Goal: Register for event/course

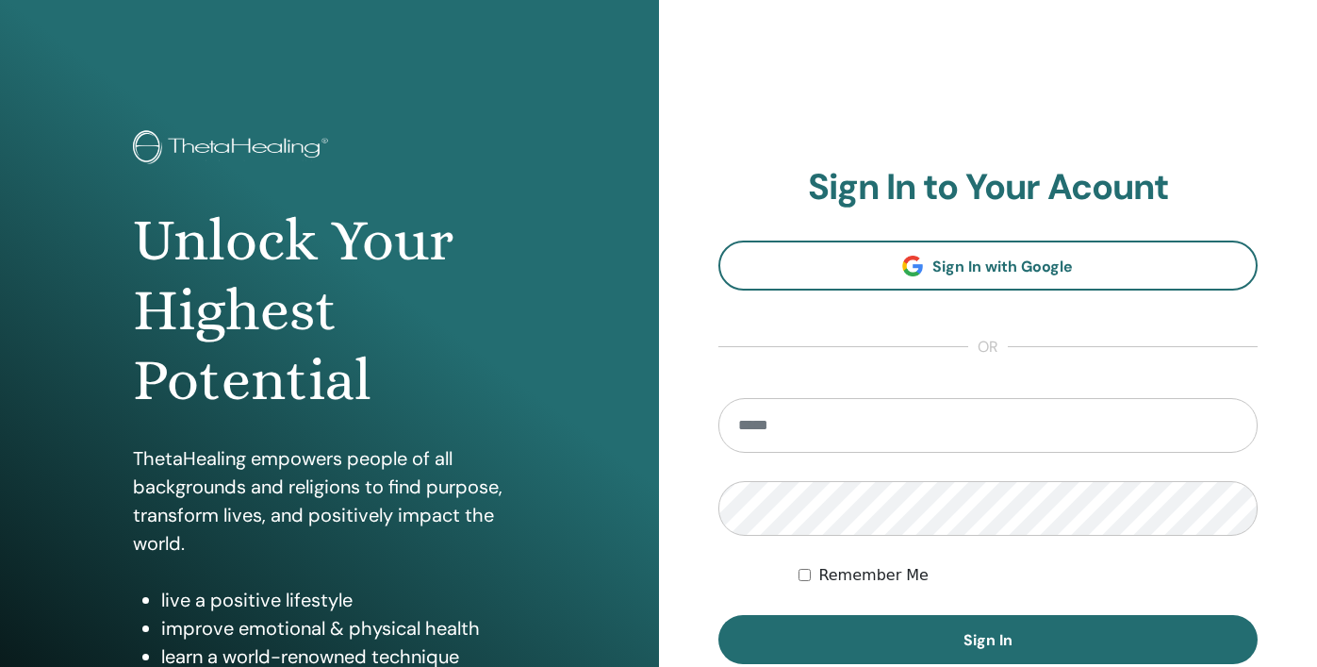
click at [787, 416] on input "email" at bounding box center [988, 425] width 540 height 55
type input "**********"
click at [718, 615] on button "Sign In" at bounding box center [988, 639] width 540 height 49
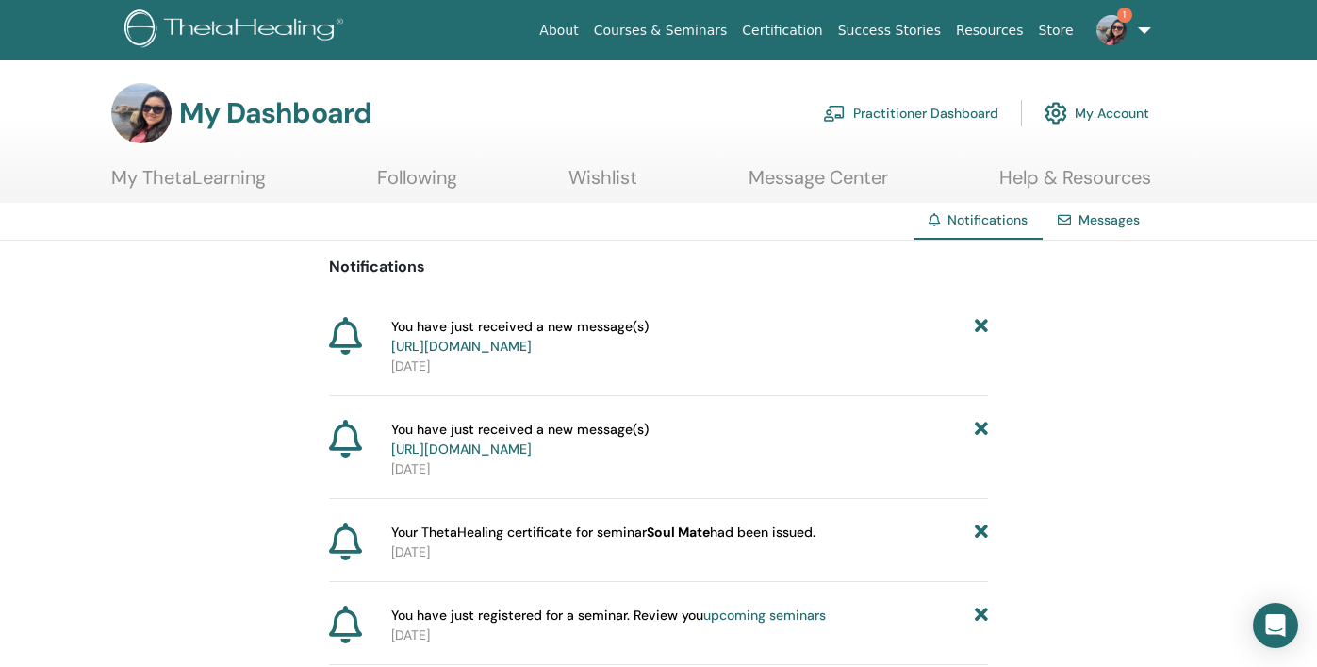
click at [786, 181] on link "Message Center" at bounding box center [819, 184] width 140 height 37
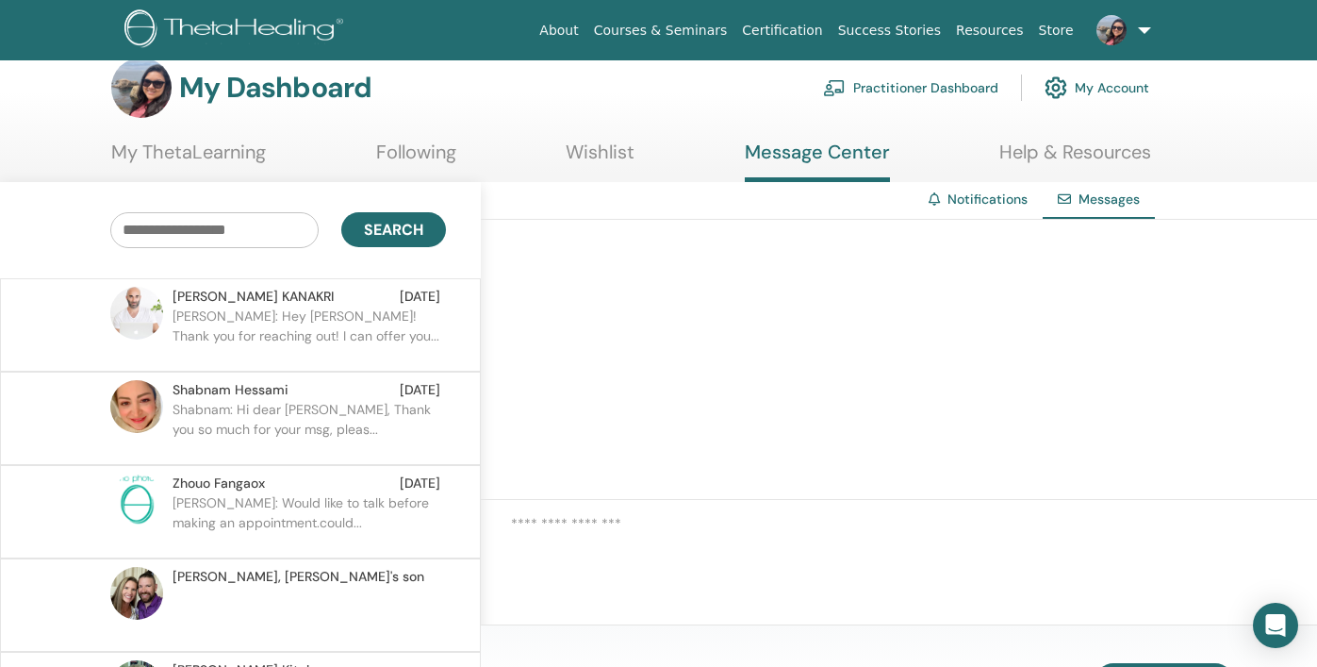
scroll to position [34, 0]
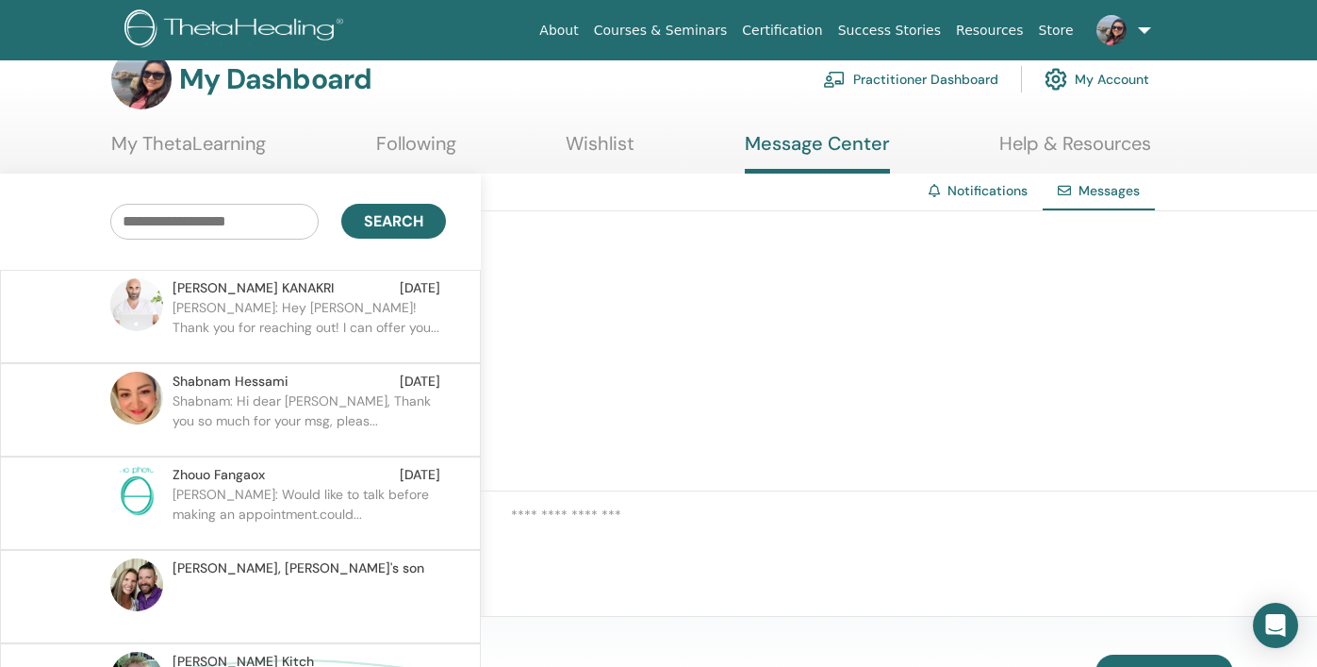
click at [283, 293] on div "ELIAS KANAKRI Aug 27" at bounding box center [307, 288] width 268 height 20
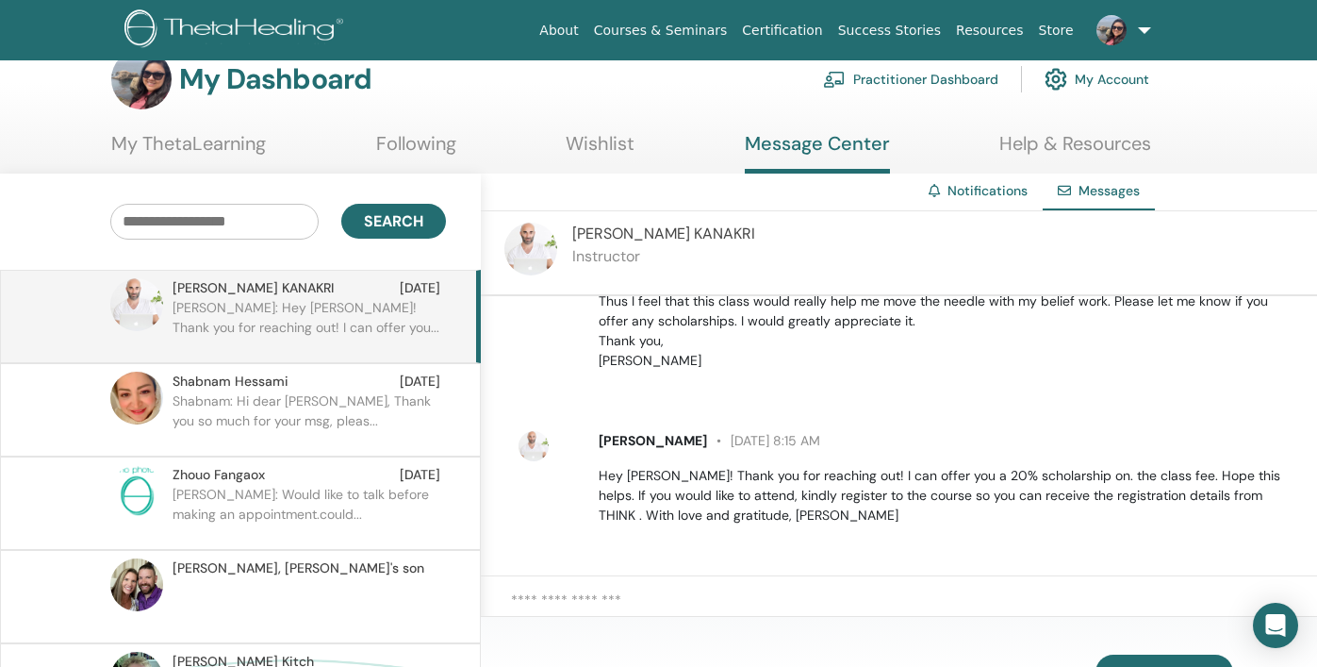
scroll to position [144, 0]
click at [276, 384] on span "Shabnam Hessami" at bounding box center [231, 381] width 116 height 20
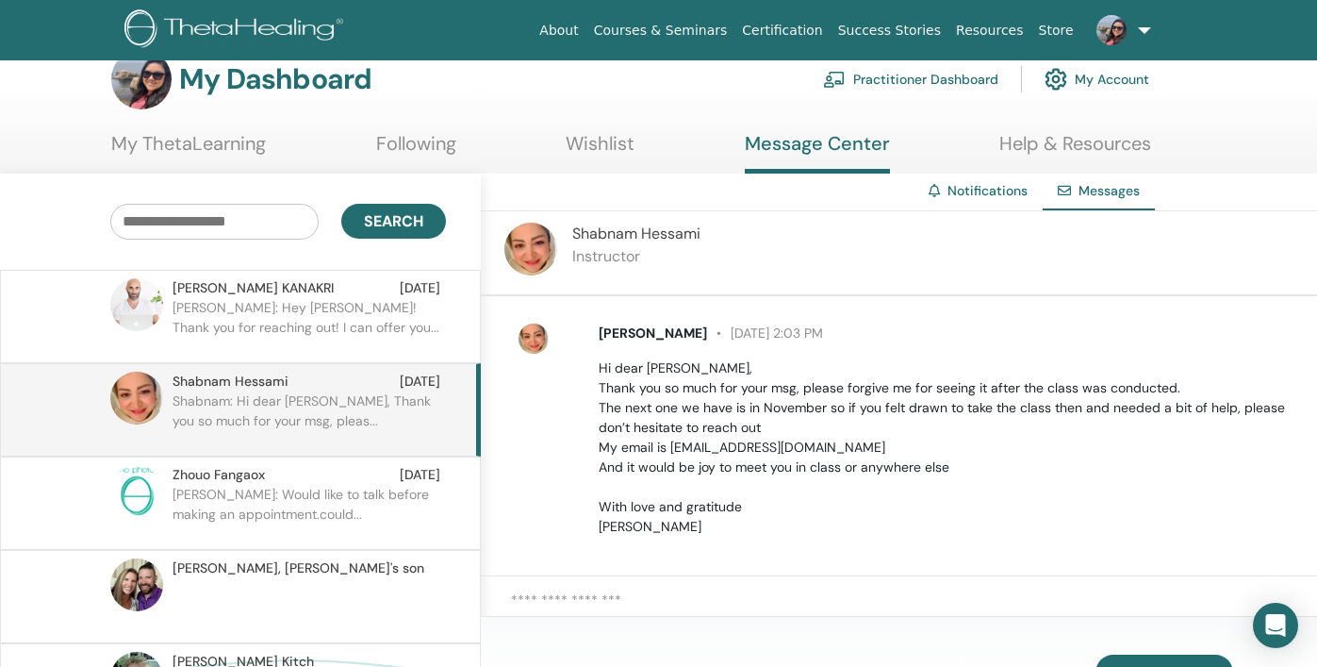
scroll to position [263, 0]
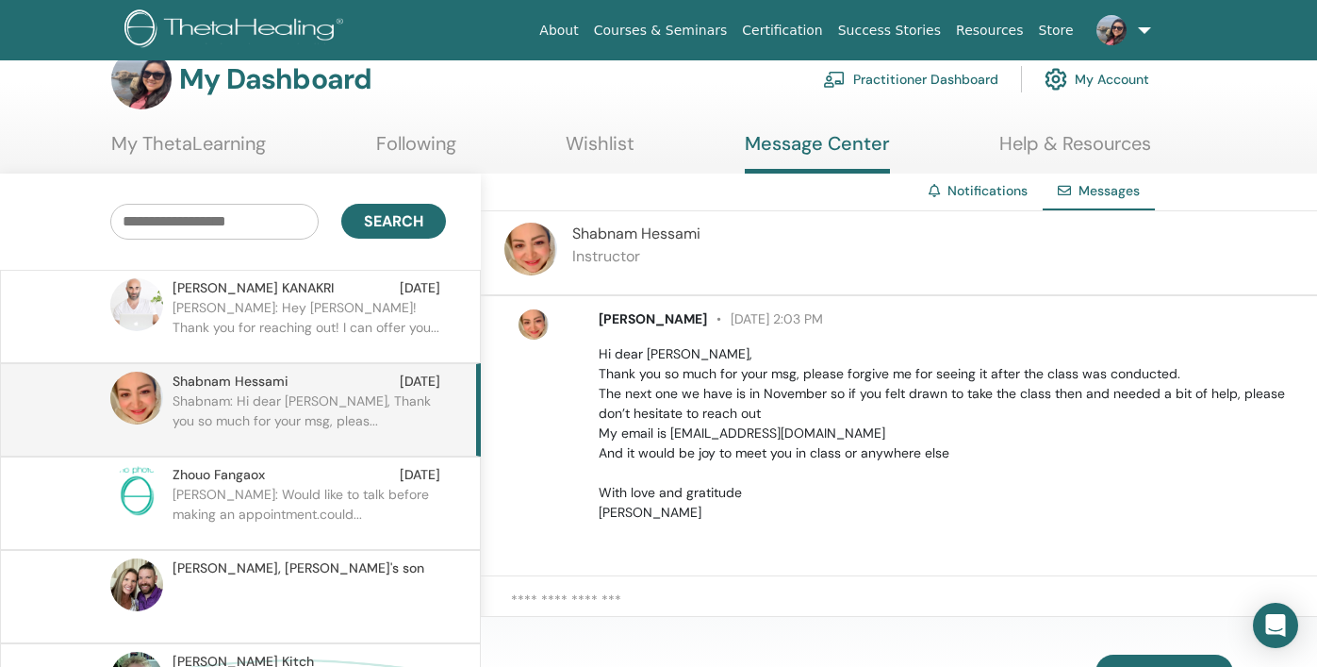
click at [536, 321] on img at bounding box center [534, 324] width 30 height 30
click at [252, 380] on span "Shabnam Hessami" at bounding box center [231, 381] width 116 height 20
click at [621, 322] on span "Shabnam Hessami" at bounding box center [653, 318] width 108 height 17
click at [612, 247] on p "Instructor" at bounding box center [636, 256] width 128 height 23
click at [618, 223] on span "Shabnam Hessami" at bounding box center [636, 233] width 128 height 20
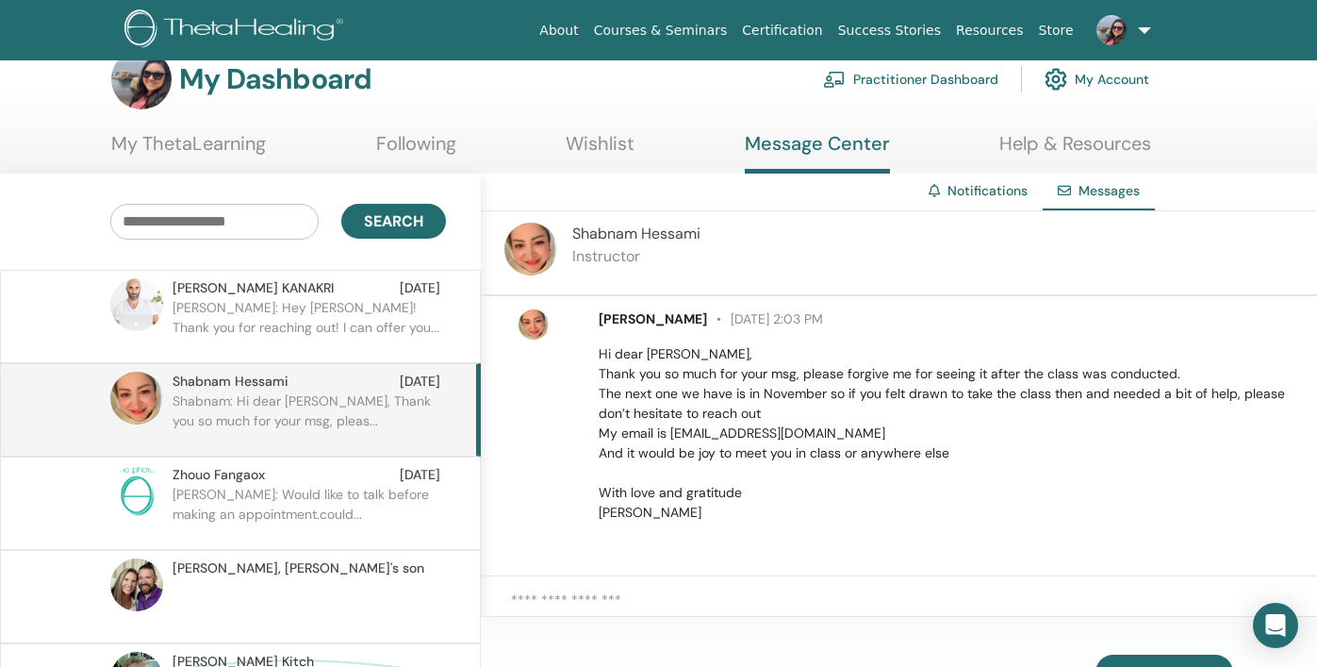
click at [540, 238] on img at bounding box center [530, 248] width 53 height 53
click at [521, 244] on img at bounding box center [530, 248] width 53 height 53
click at [705, 317] on span "Shabnam Hessami" at bounding box center [653, 318] width 108 height 17
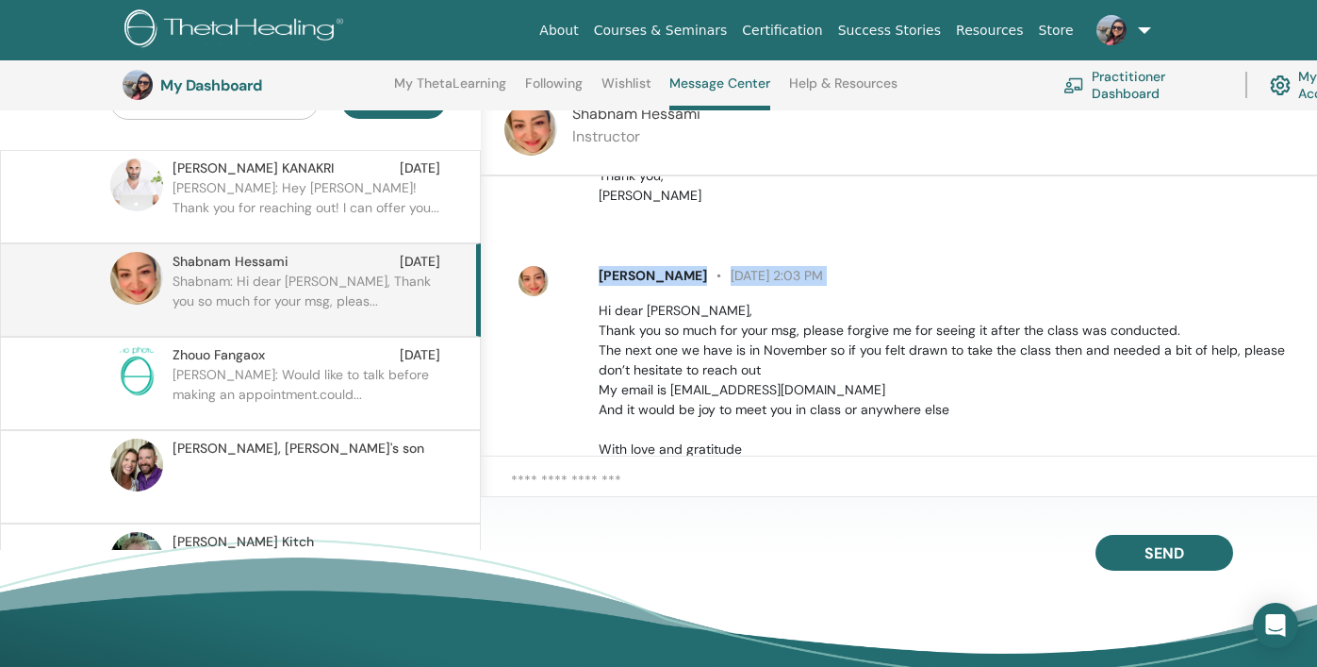
scroll to position [206, 0]
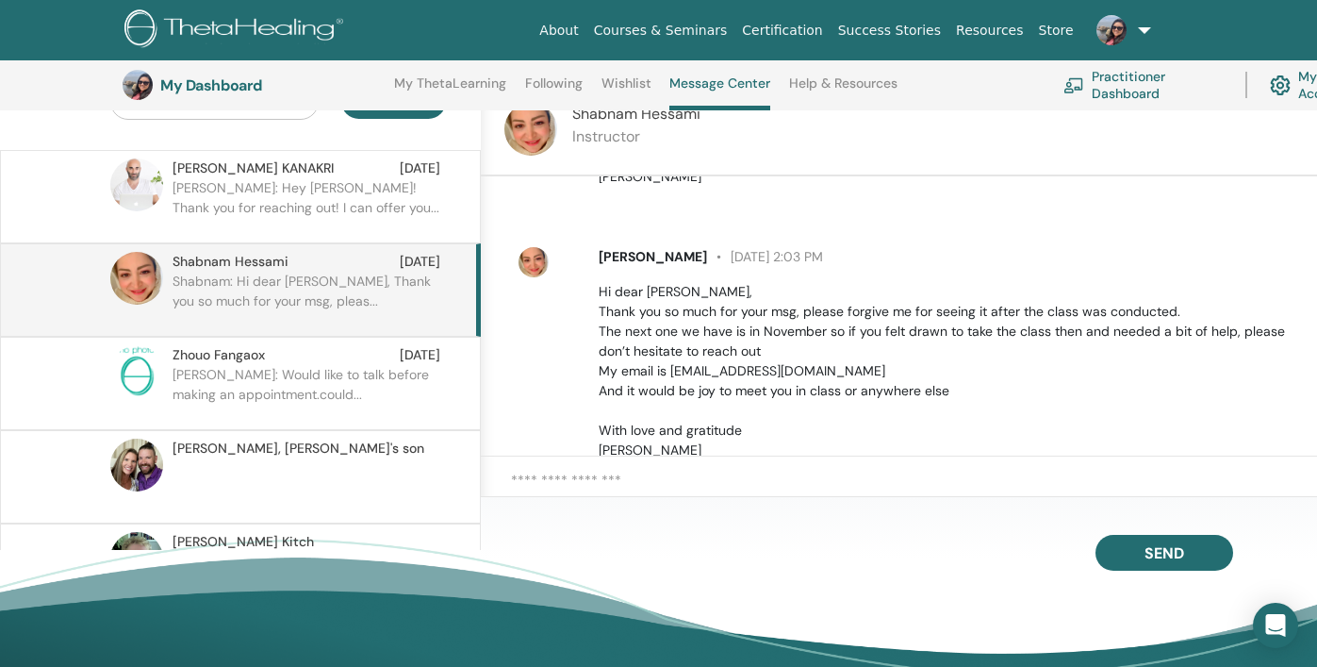
click at [782, 387] on p "Hi dear Edna, Thank you so much for your msg, please forgive me for seeing it a…" at bounding box center [947, 371] width 697 height 178
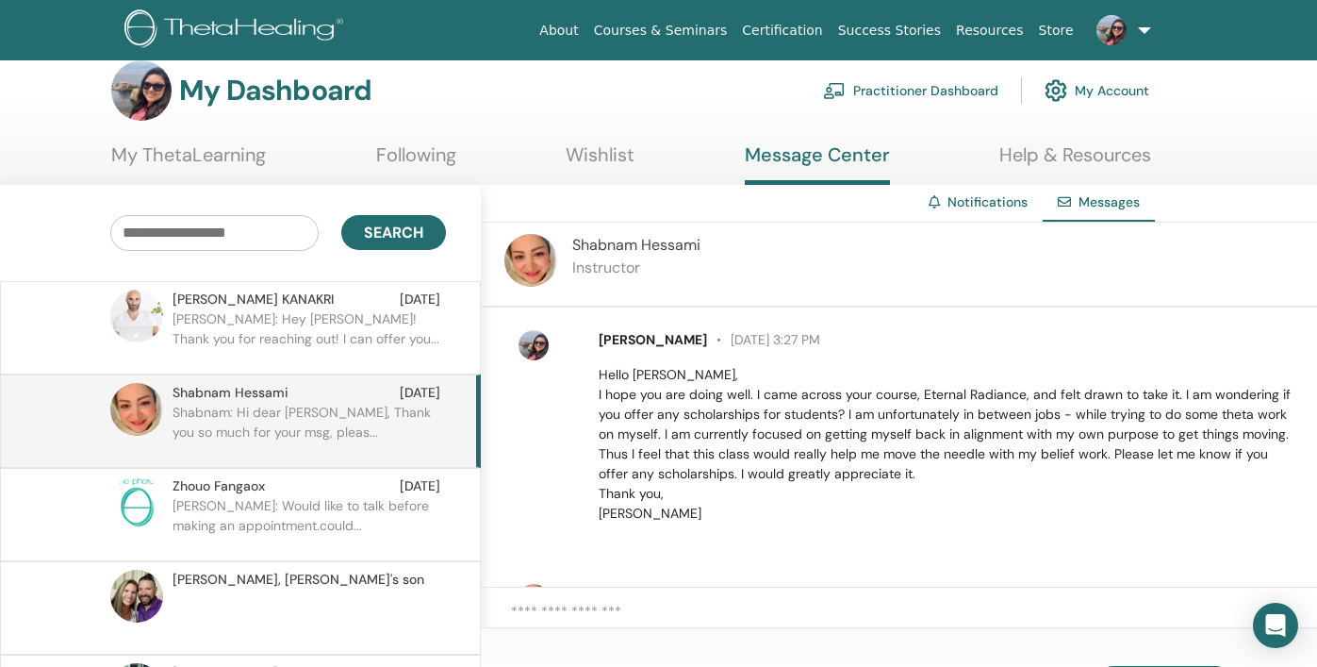
scroll to position [0, 0]
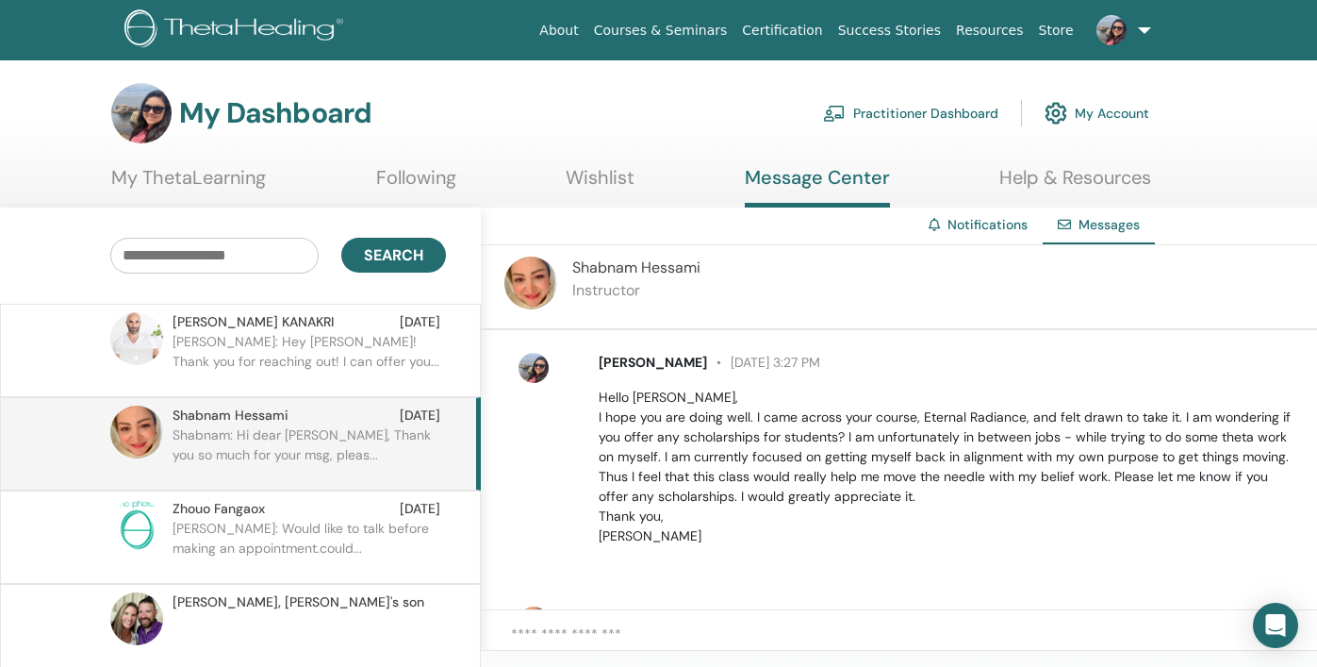
click at [606, 173] on link "Wishlist" at bounding box center [600, 184] width 69 height 37
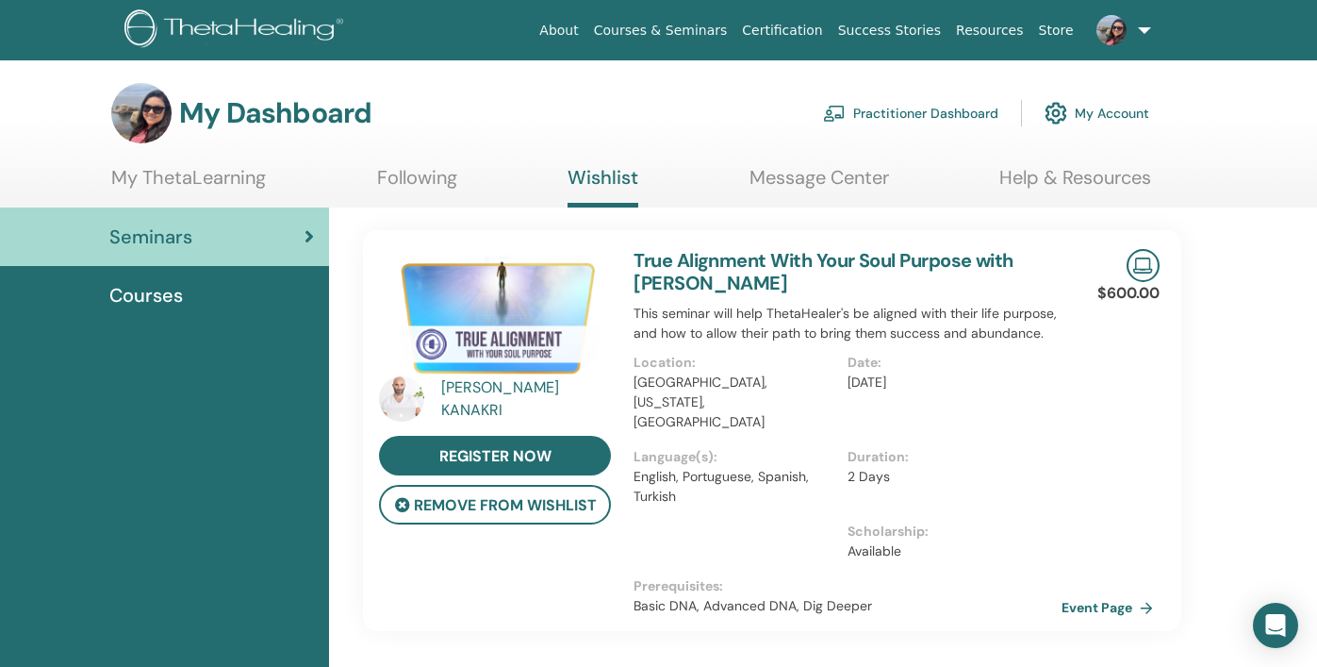
click at [407, 187] on link "Following" at bounding box center [417, 184] width 80 height 37
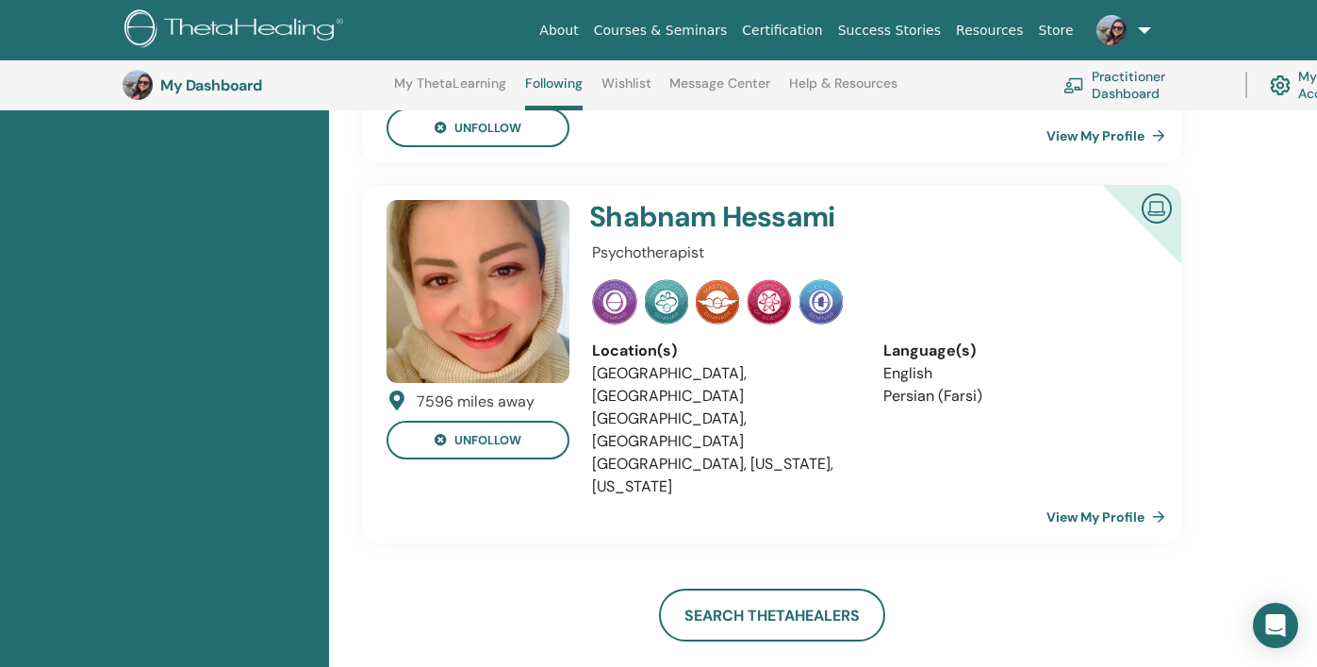
scroll to position [1451, 0]
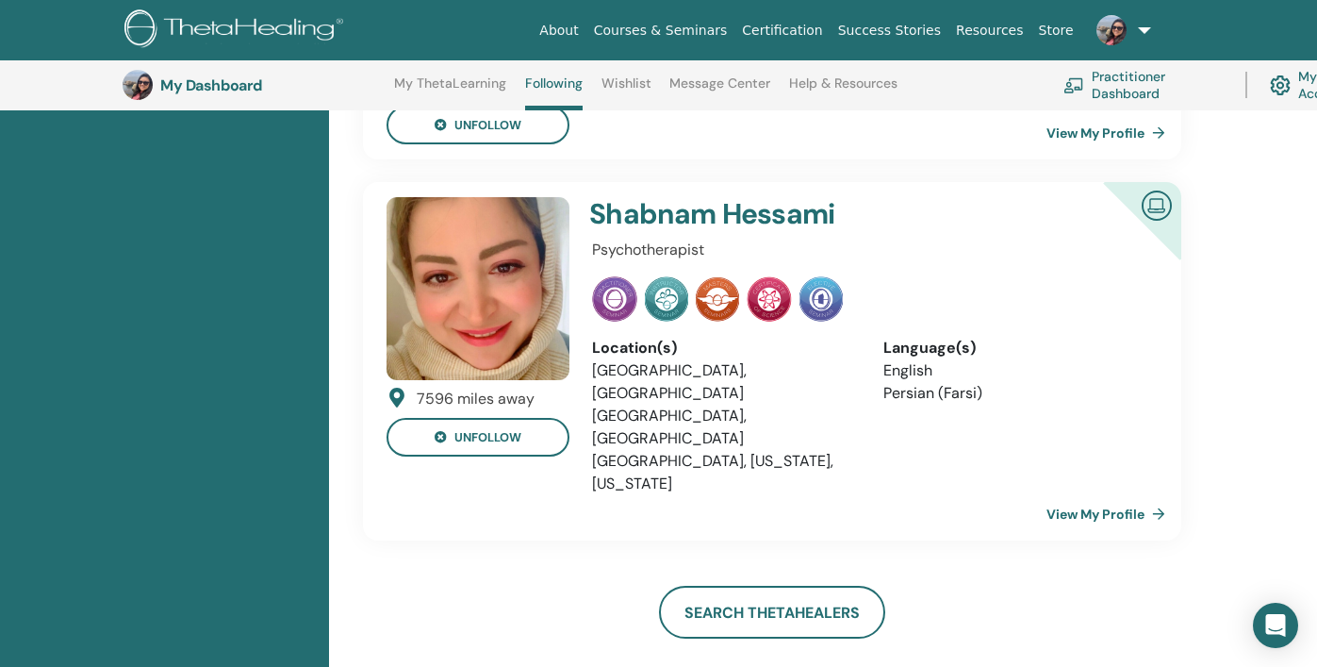
click at [534, 260] on img at bounding box center [478, 288] width 183 height 183
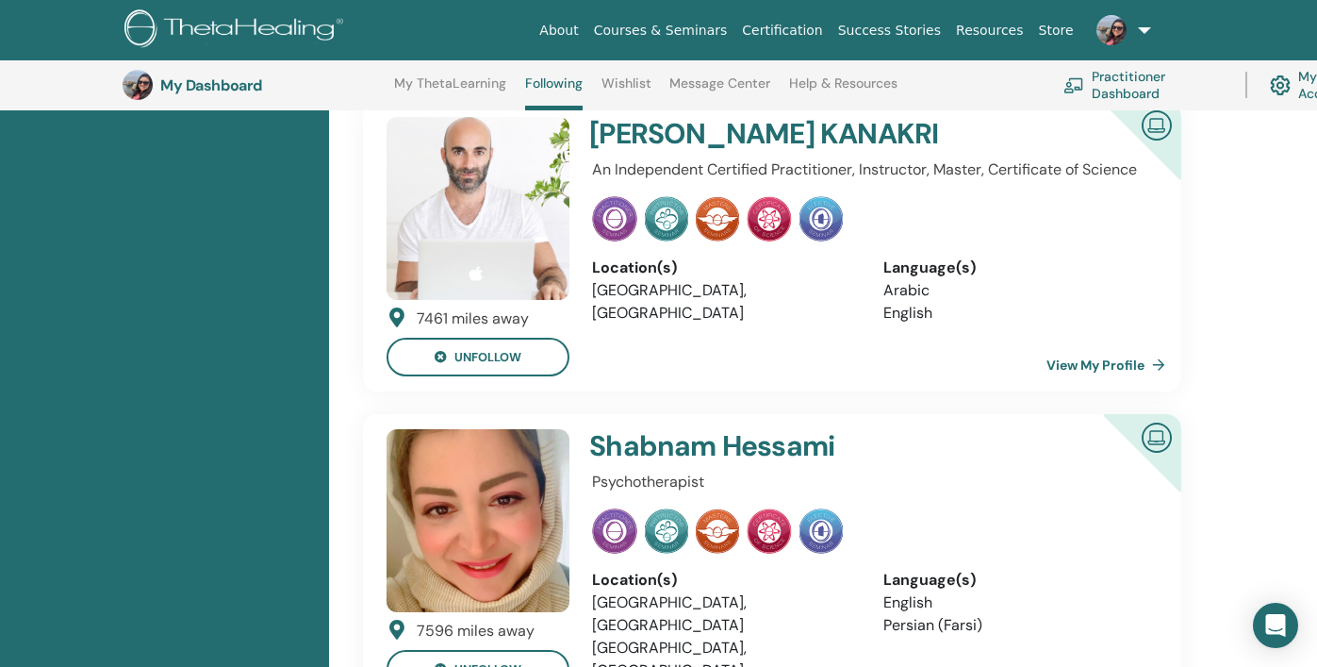
scroll to position [1233, 0]
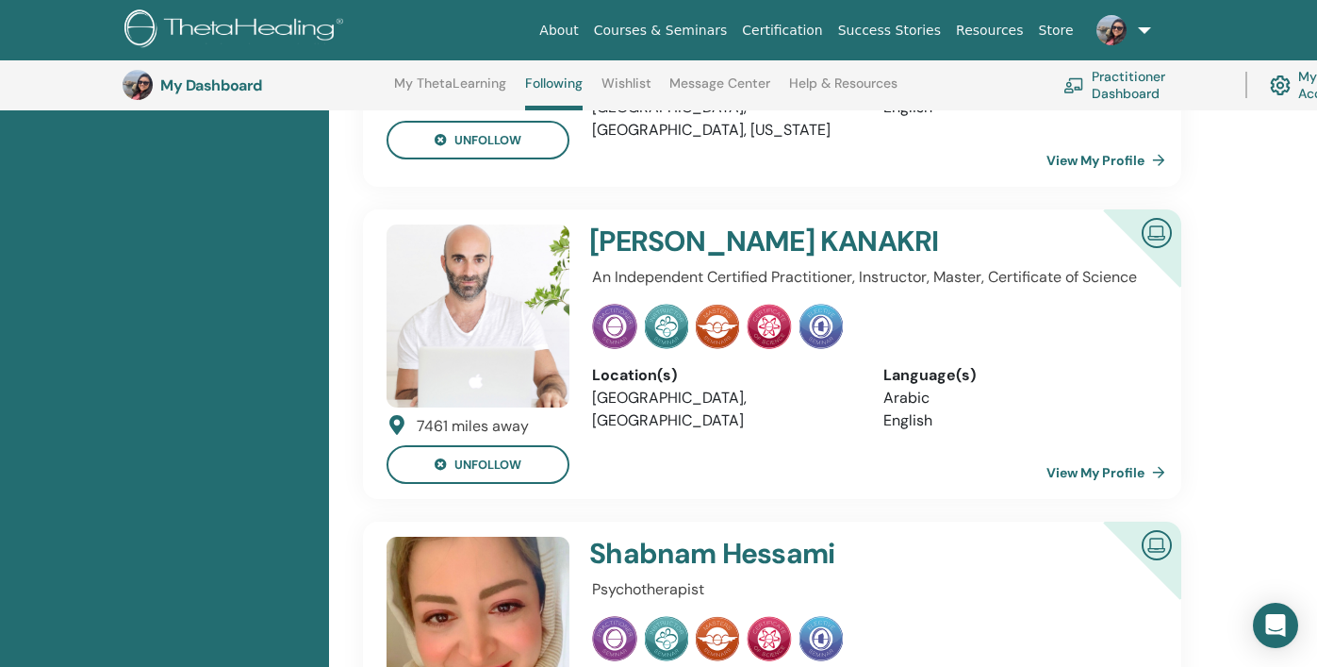
scroll to position [1091, 0]
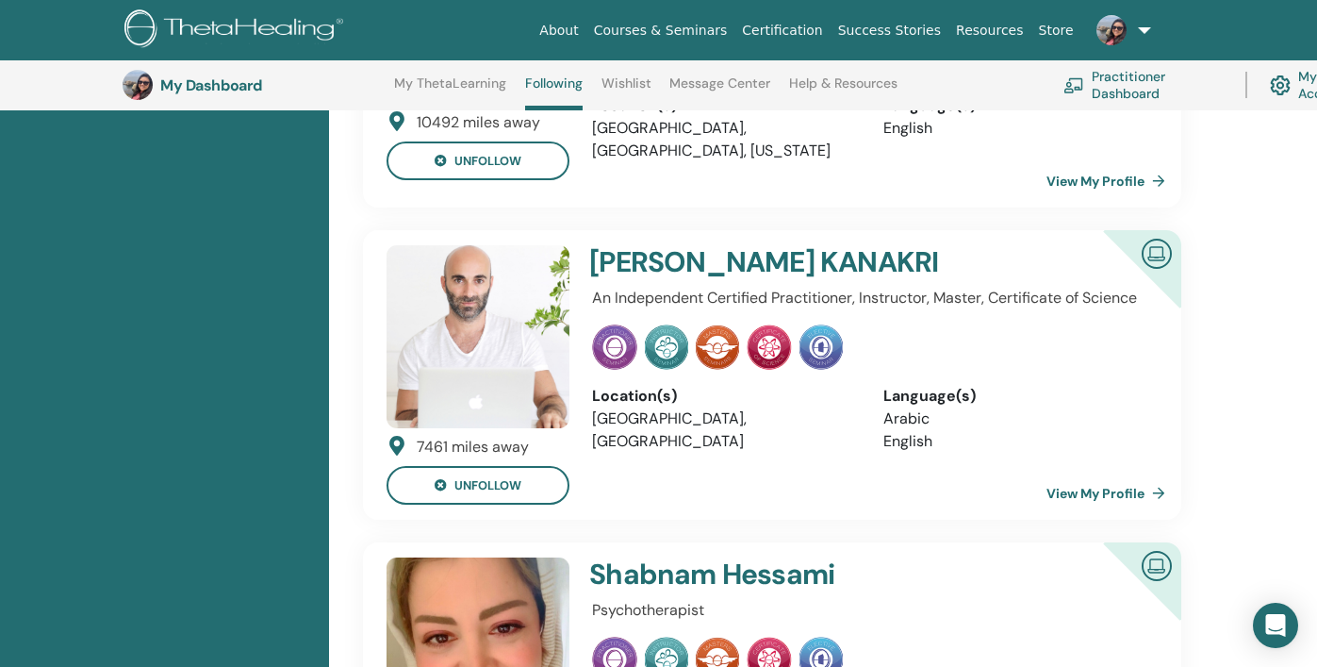
click at [621, 245] on h4 "ELIAS KANAKRI" at bounding box center [820, 262] width 463 height 34
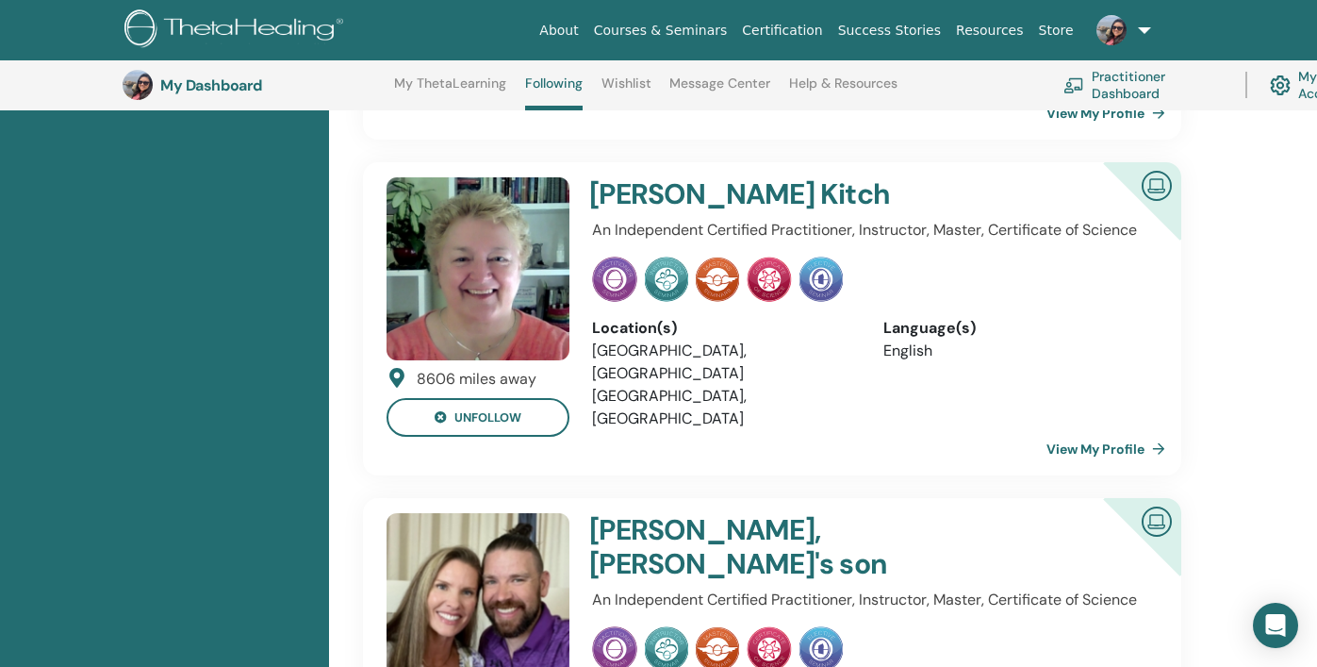
scroll to position [437, 0]
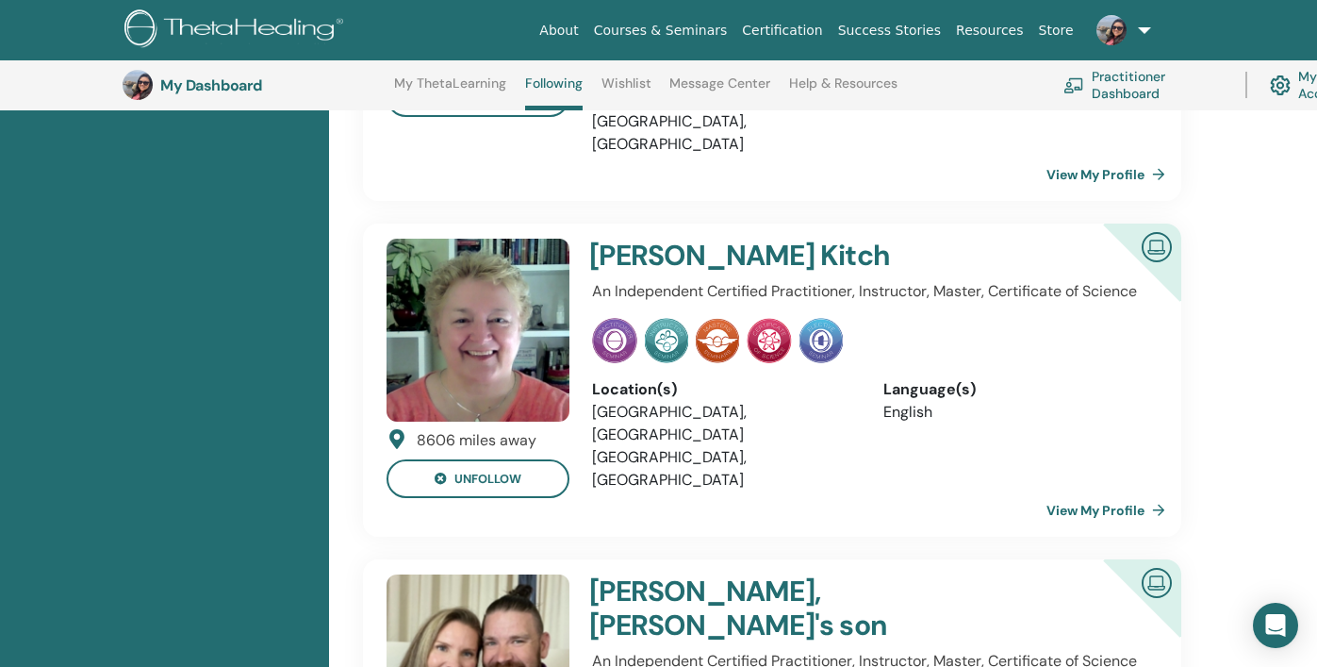
click at [746, 85] on link "Message Center" at bounding box center [719, 90] width 101 height 30
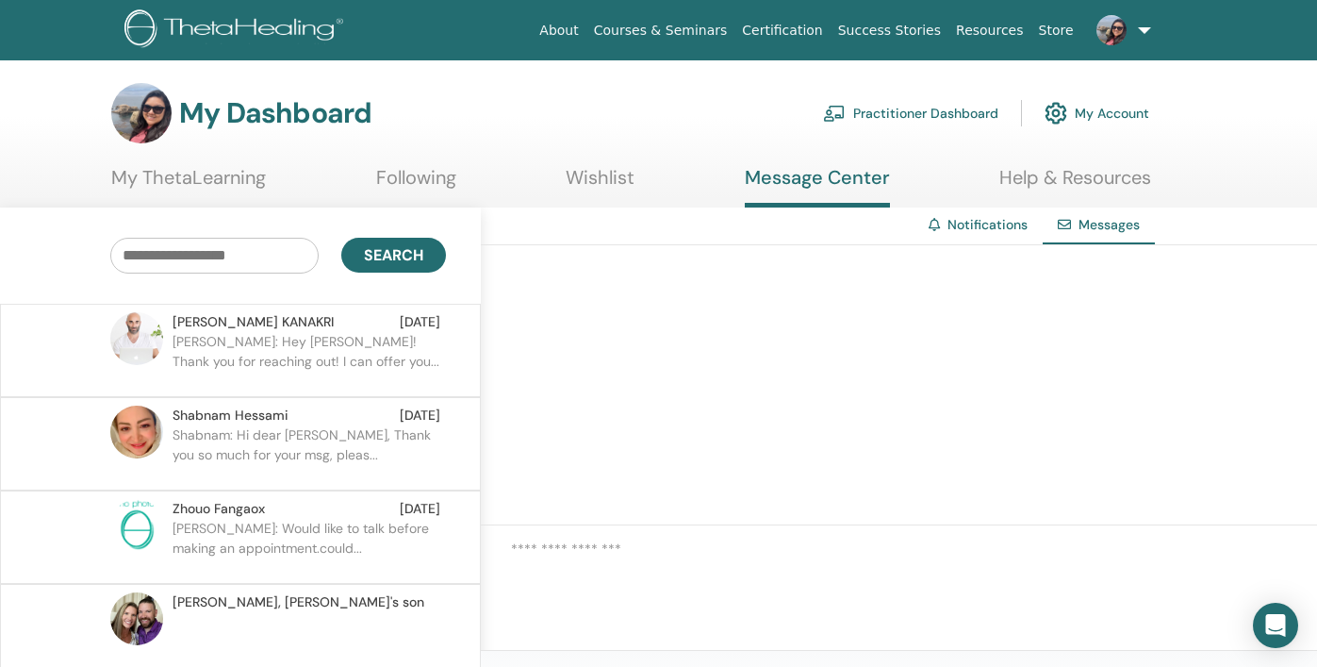
click at [306, 335] on p "[PERSON_NAME]: Hey [PERSON_NAME]! Thank you for reaching out! I can offer you..." at bounding box center [309, 360] width 273 height 57
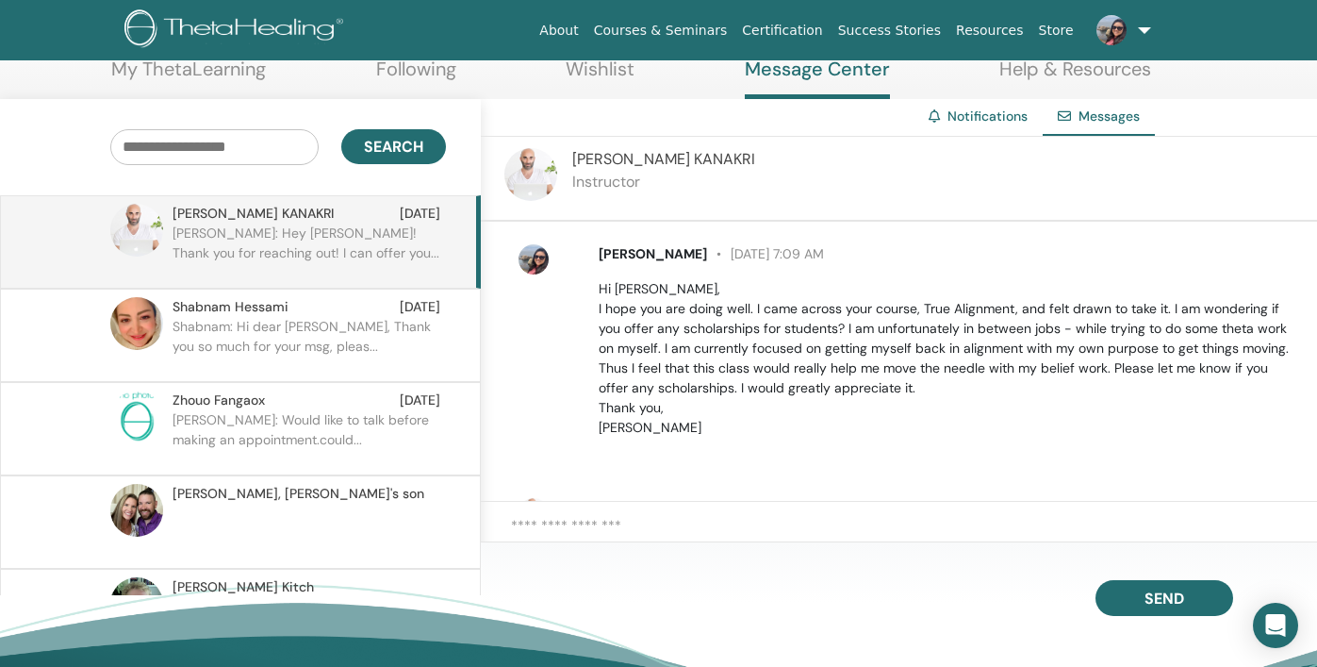
click at [588, 78] on link "Wishlist" at bounding box center [600, 76] width 69 height 37
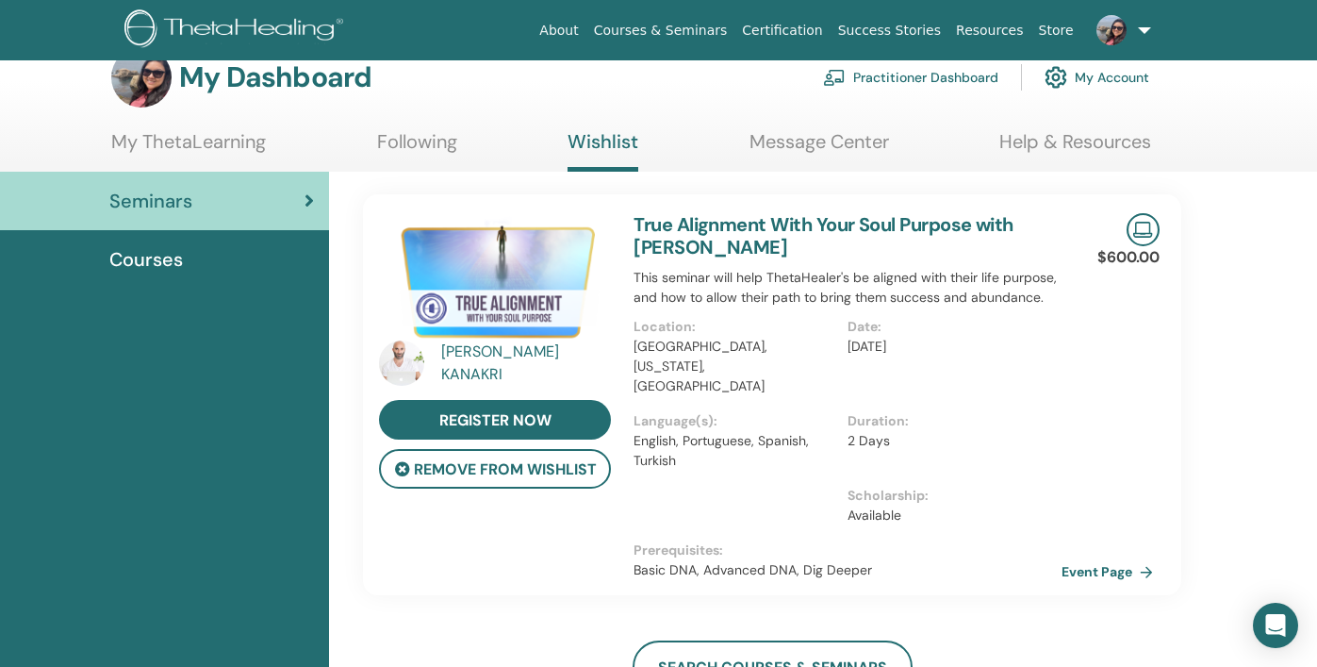
scroll to position [39, 0]
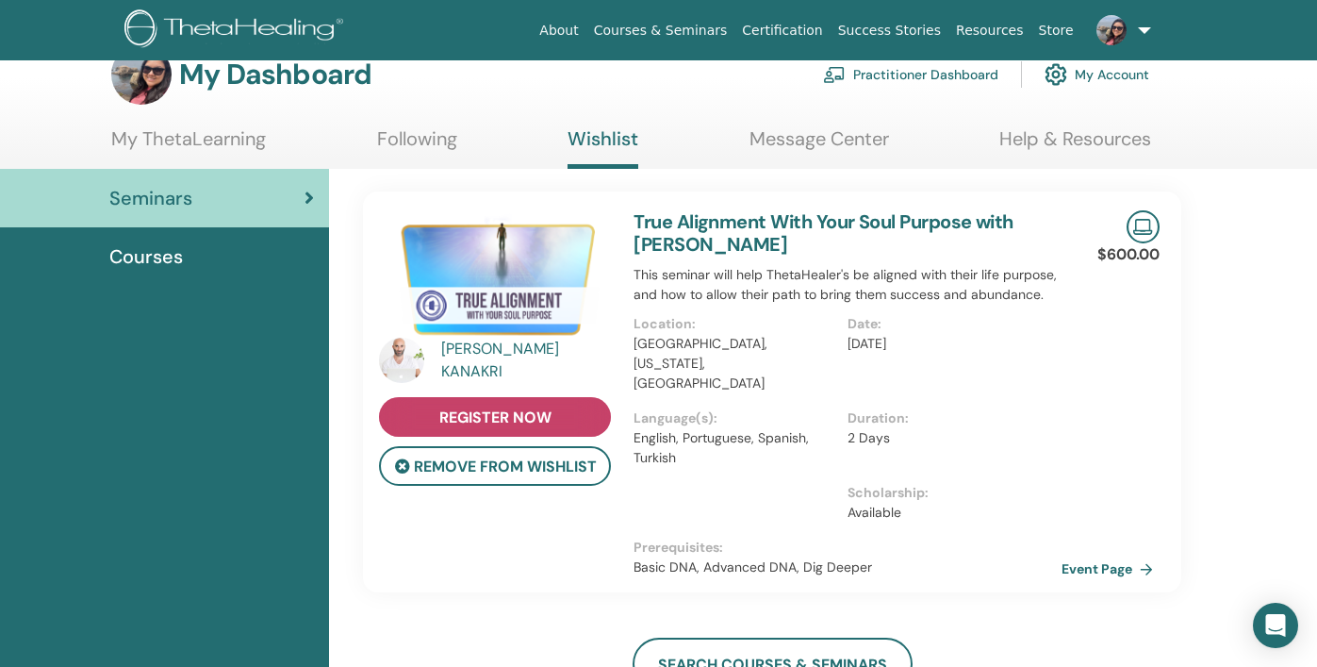
click at [571, 416] on link "register now" at bounding box center [495, 417] width 232 height 40
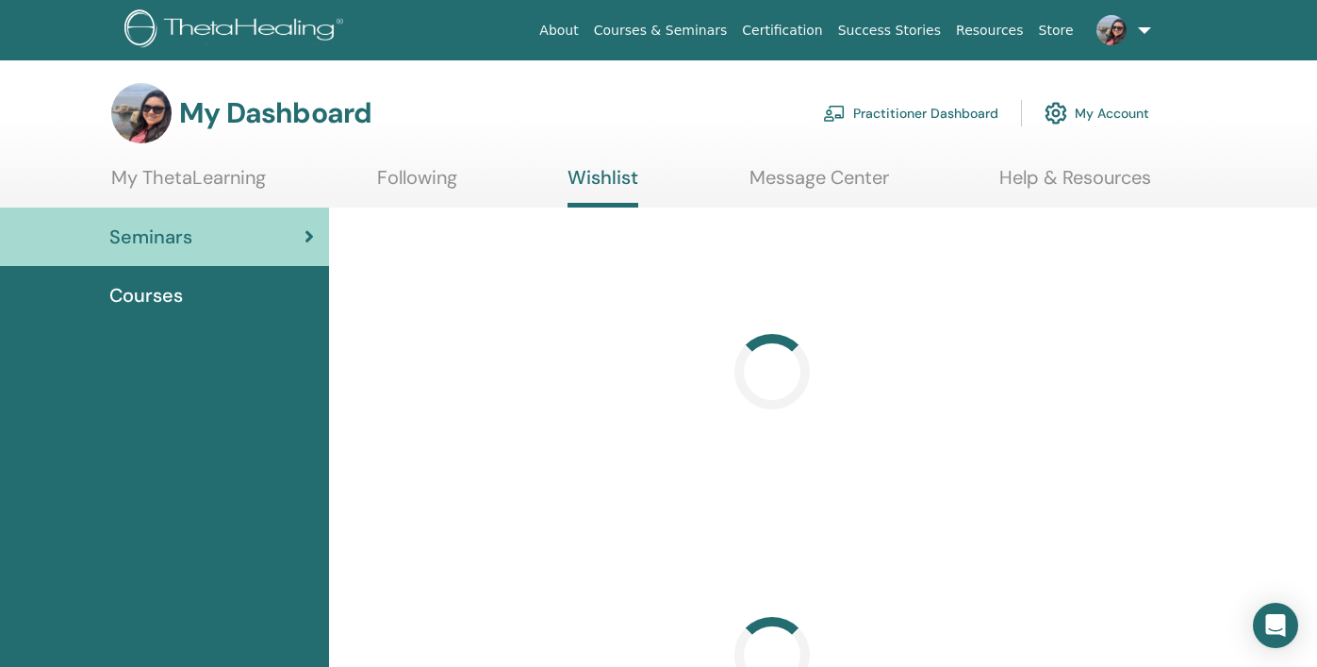
scroll to position [39, 0]
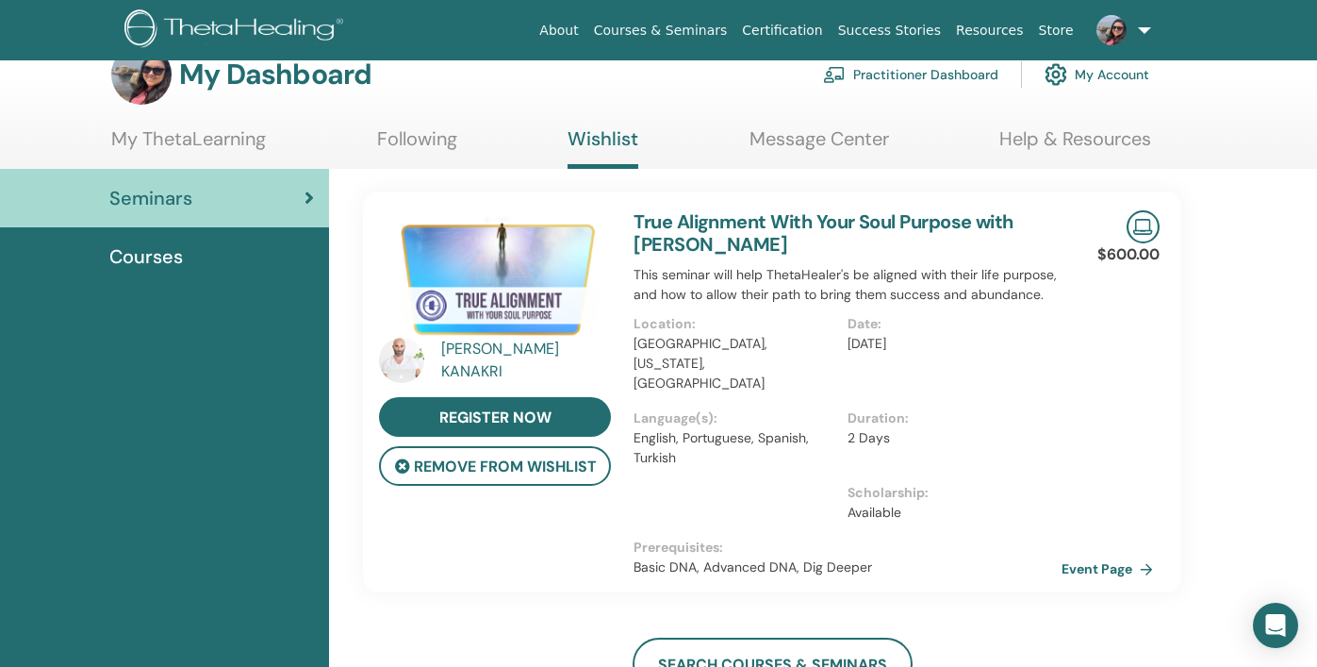
click at [1144, 221] on img at bounding box center [1143, 226] width 33 height 33
click at [550, 267] on img at bounding box center [495, 276] width 232 height 133
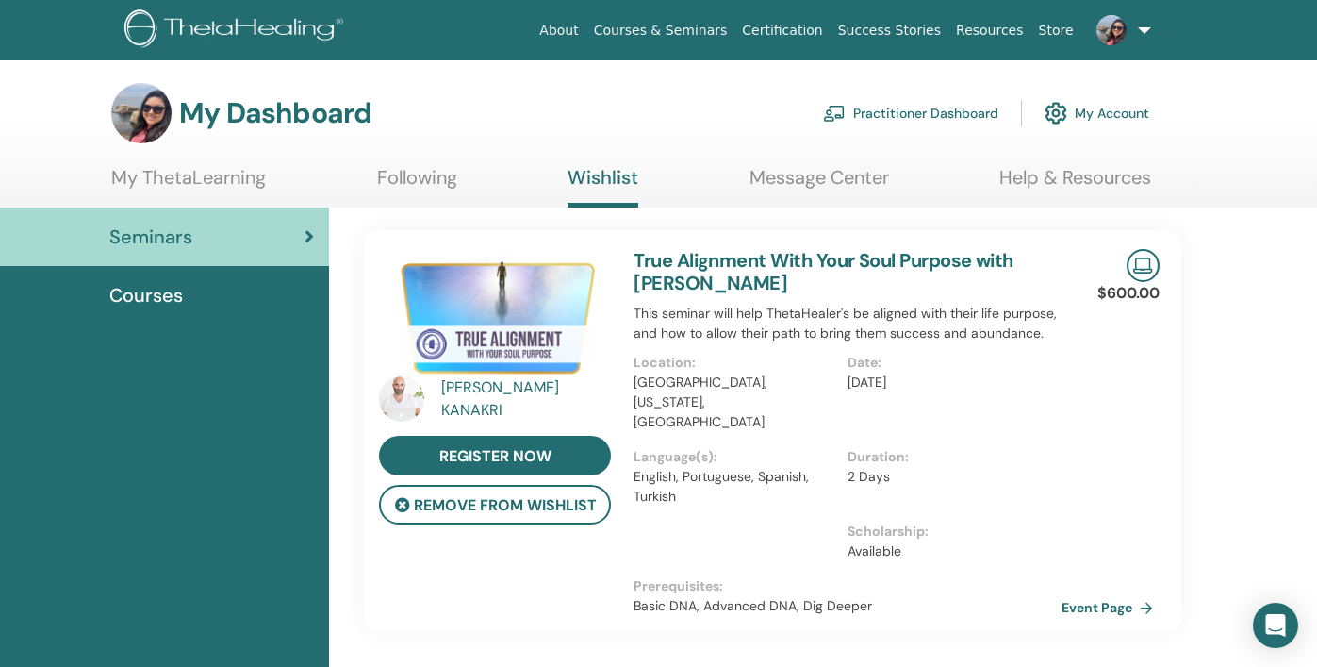
click at [680, 270] on link "True Alignment With Your Soul Purpose with [PERSON_NAME]" at bounding box center [824, 271] width 380 height 47
click at [1113, 593] on link "Event Page" at bounding box center [1113, 607] width 99 height 28
click at [237, 178] on link "My ThetaLearning" at bounding box center [188, 184] width 155 height 37
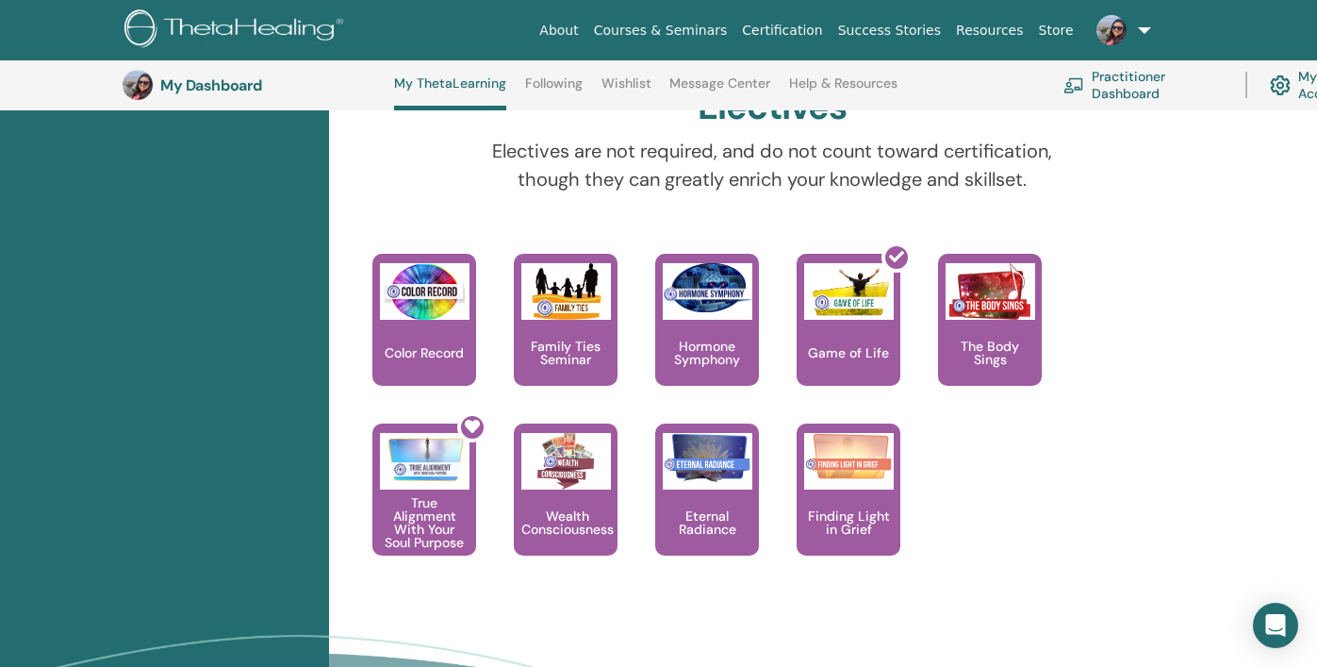
scroll to position [1939, 0]
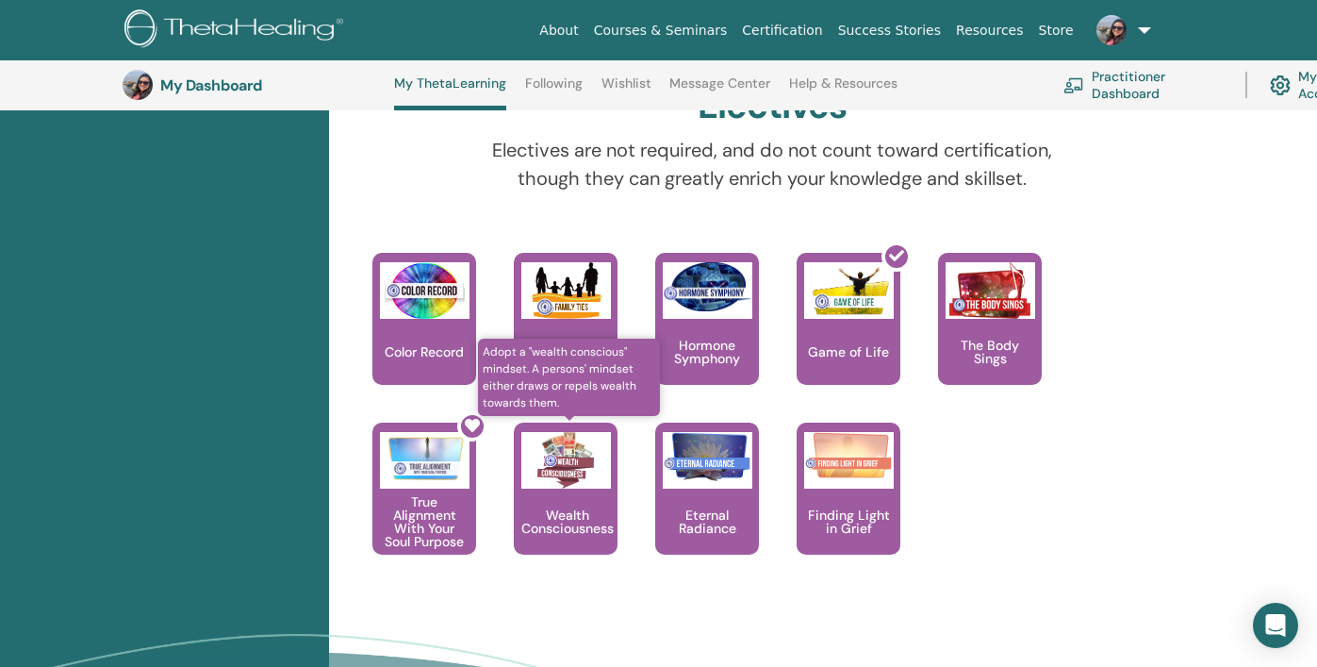
click at [600, 483] on img at bounding box center [566, 460] width 90 height 57
click at [570, 526] on p "Wealth Consciousness" at bounding box center [567, 521] width 107 height 26
click at [564, 459] on img at bounding box center [566, 460] width 90 height 57
click at [585, 434] on img at bounding box center [566, 460] width 90 height 57
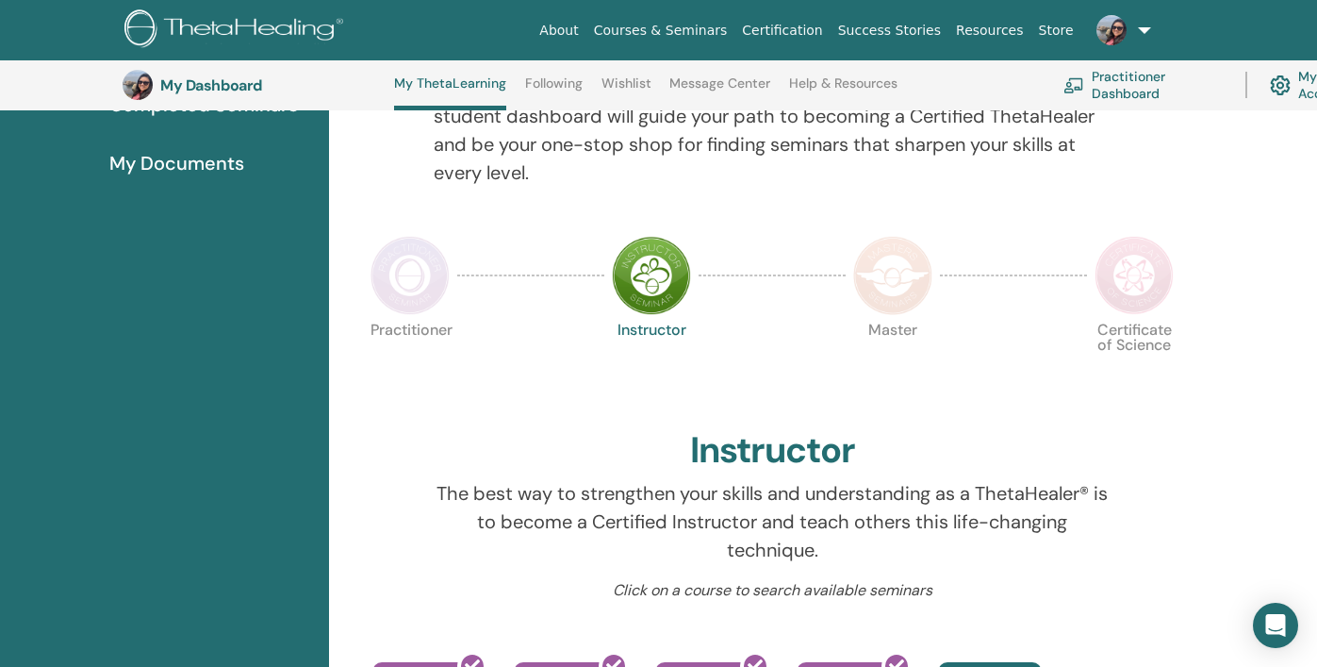
scroll to position [0, 0]
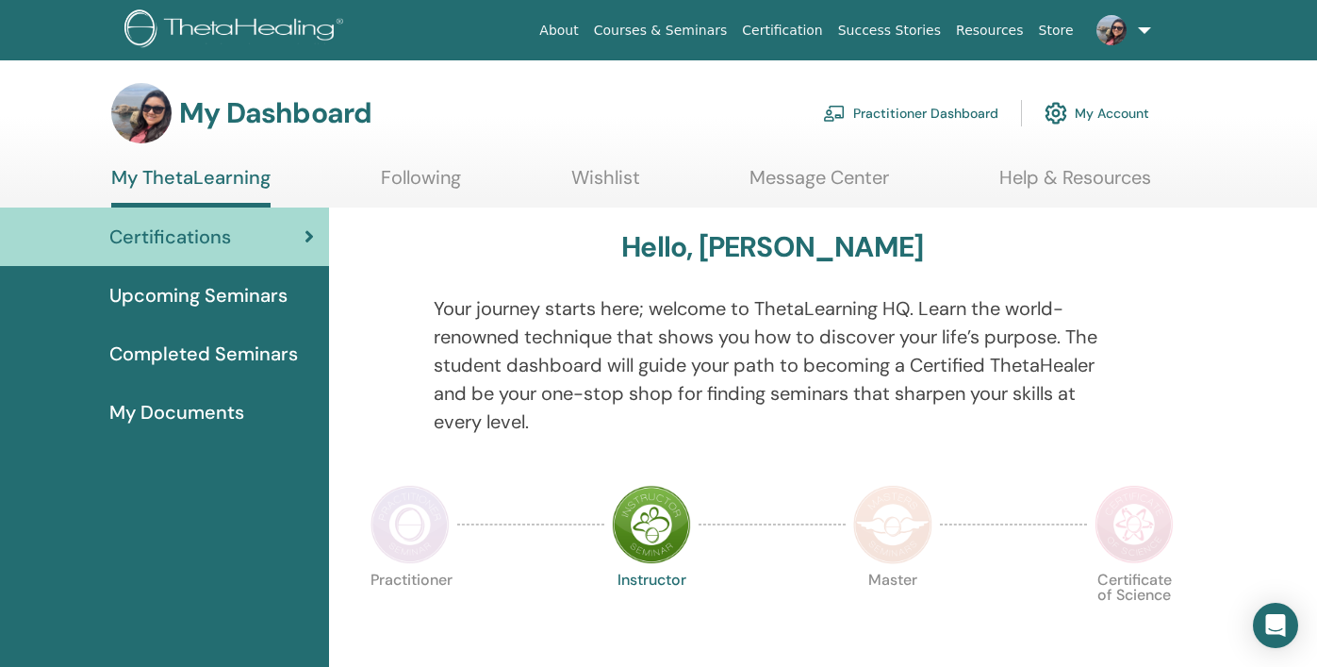
click at [611, 181] on link "Wishlist" at bounding box center [605, 184] width 69 height 37
